Goal: Navigation & Orientation: Find specific page/section

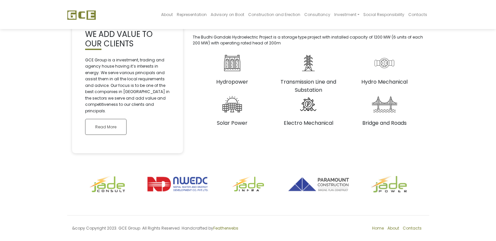
scroll to position [170, 0]
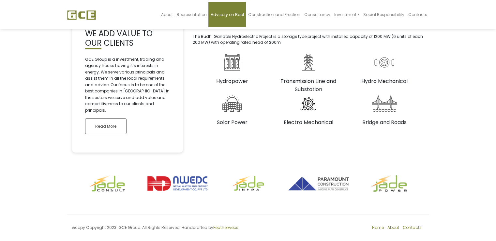
click at [228, 17] on span "Advisory on Boot" at bounding box center [227, 15] width 34 height 6
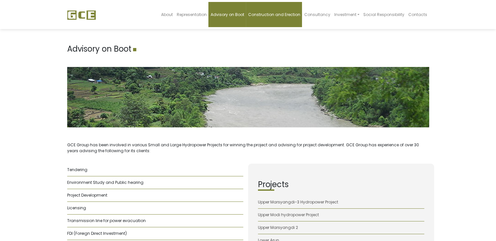
click at [290, 22] on link "Construction and Erection" at bounding box center [274, 14] width 56 height 25
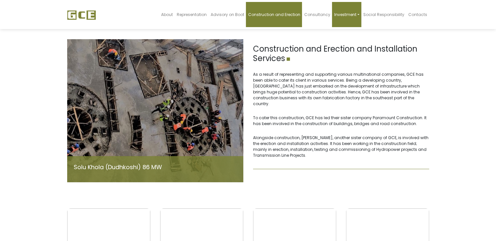
click at [344, 16] on span "Investment" at bounding box center [345, 15] width 22 height 6
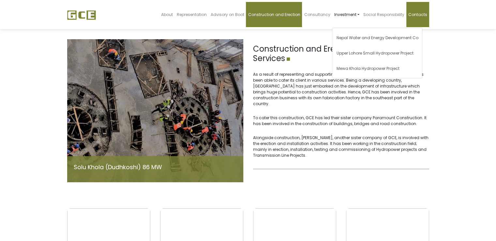
click at [423, 12] on span "Contacts" at bounding box center [417, 15] width 19 height 6
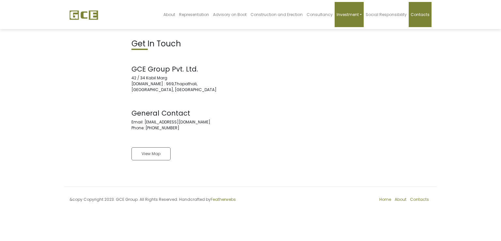
click at [358, 17] on span "Investment" at bounding box center [347, 15] width 22 height 6
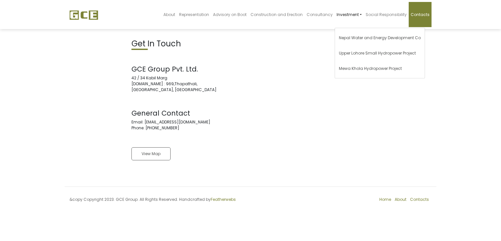
click at [239, 85] on address "GCE Group Pvt. Ltd. [STREET_ADDRESS][DOMAIN_NAME]" at bounding box center [188, 79] width 114 height 28
